Goal: Task Accomplishment & Management: Manage account settings

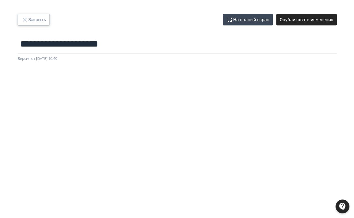
click at [42, 21] on button "Закрыть" at bounding box center [34, 20] width 32 height 12
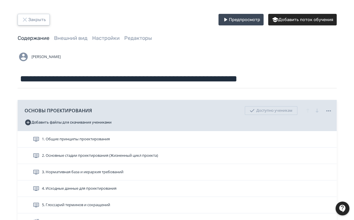
click at [39, 20] on button "Закрыть" at bounding box center [34, 20] width 32 height 12
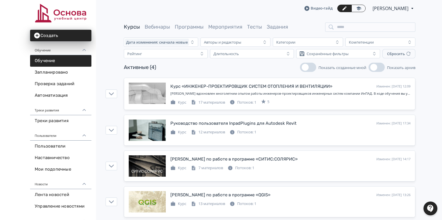
click at [354, 9] on icon at bounding box center [412, 8] width 6 height 7
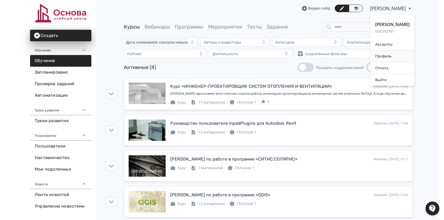
click at [354, 57] on div "Профиль" at bounding box center [393, 57] width 44 height 12
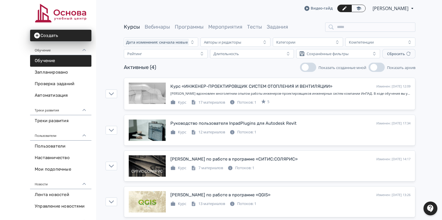
click at [354, 8] on span "[PERSON_NAME]" at bounding box center [390, 8] width 37 height 7
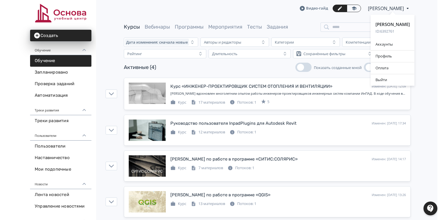
click at [354, 57] on div "Профиль" at bounding box center [393, 57] width 44 height 12
